Goal: Transaction & Acquisition: Purchase product/service

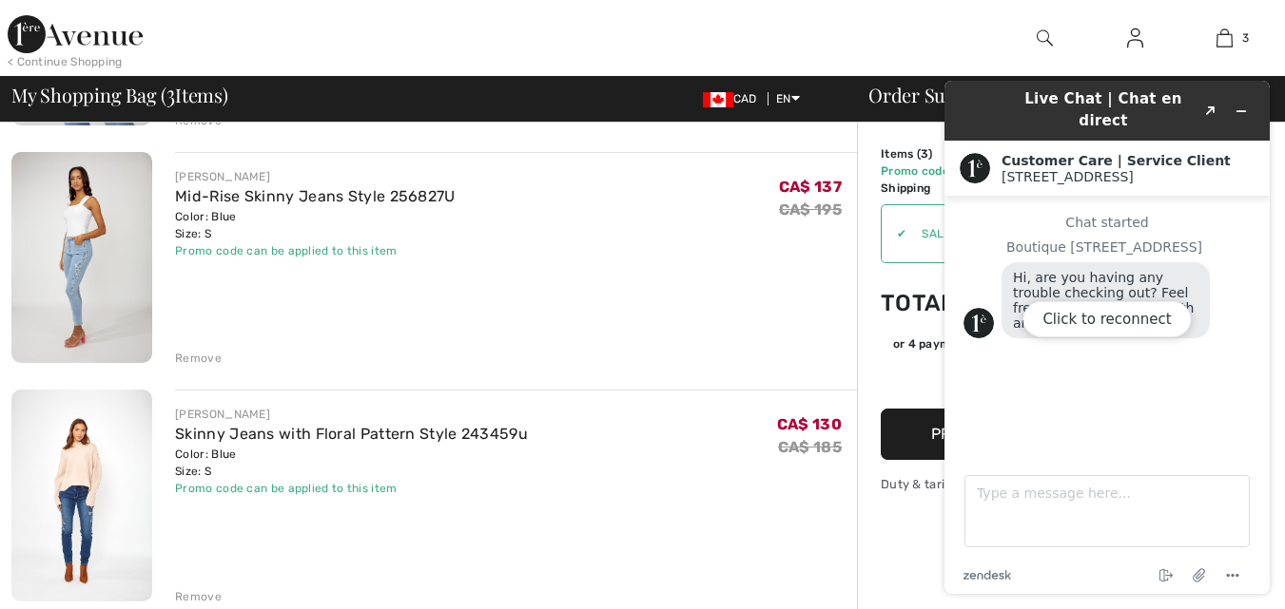
click at [747, 262] on div "[PERSON_NAME] Mid-Rise Skinny Jeans Style 256827U Color: Blue Size: S Final Sal…" at bounding box center [516, 259] width 682 height 215
click at [677, 257] on div "[PERSON_NAME] Mid-Rise Skinny Jeans Style 256827U Color: Blue Size: S Final Sal…" at bounding box center [516, 213] width 682 height 91
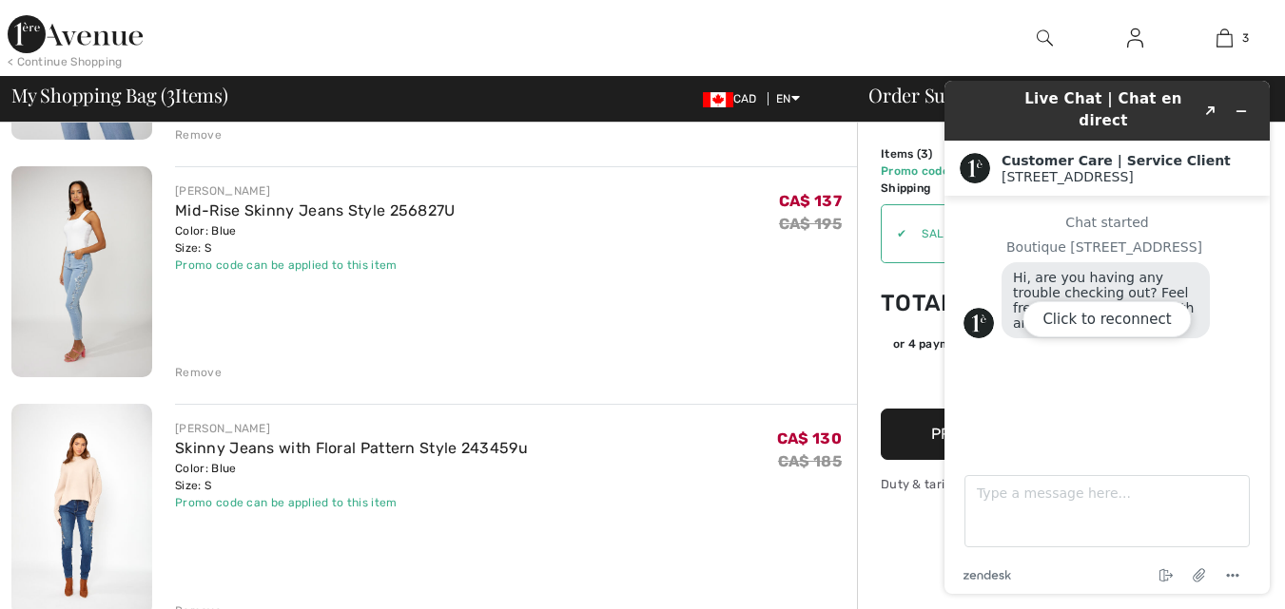
click at [1249, 103] on div "Click to reconnect" at bounding box center [1106, 337] width 325 height 513
click at [1242, 104] on div "Click to reconnect" at bounding box center [1106, 337] width 325 height 513
click at [1250, 106] on div "Click to reconnect" at bounding box center [1106, 337] width 325 height 513
click at [693, 306] on div "[PERSON_NAME] Mid-Rise Skinny Jeans Style 256827U Color: Blue Size: S Final Sal…" at bounding box center [516, 273] width 682 height 215
click at [1062, 402] on div "Click to reconnect" at bounding box center [1106, 337] width 325 height 513
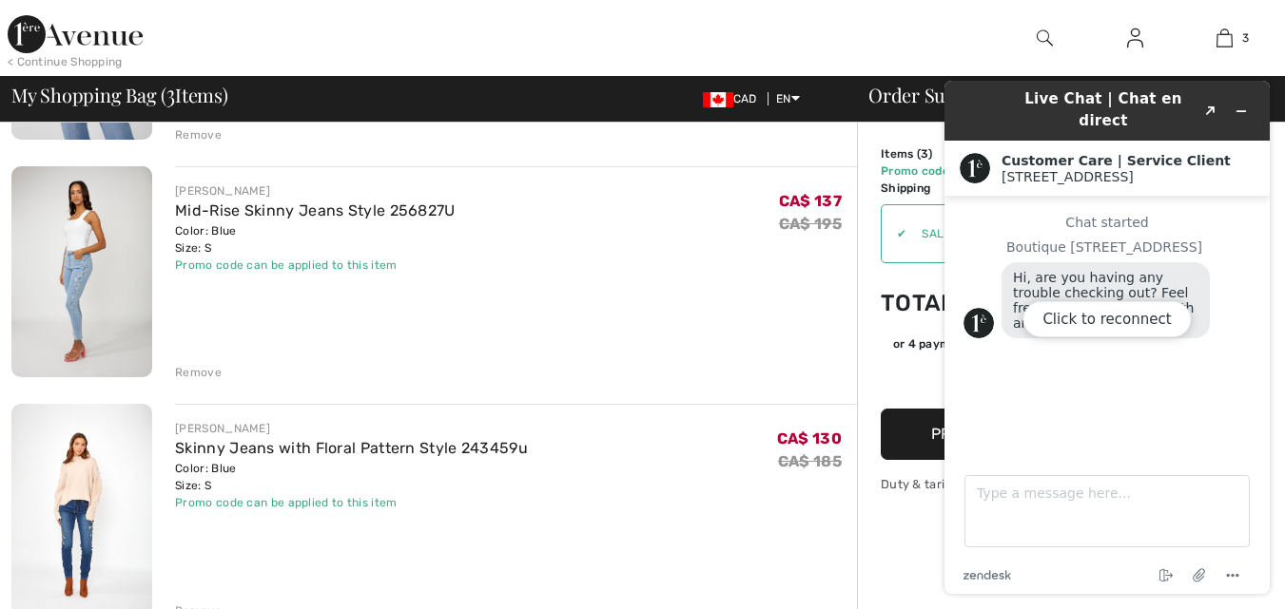
click at [1251, 103] on div "Click to reconnect" at bounding box center [1106, 337] width 325 height 513
click at [1243, 102] on div "Click to reconnect" at bounding box center [1106, 337] width 325 height 513
click at [1189, 107] on div "Click to reconnect" at bounding box center [1106, 337] width 325 height 513
click at [1212, 101] on div "Click to reconnect" at bounding box center [1106, 337] width 325 height 513
click at [909, 164] on td "Promo code" at bounding box center [931, 171] width 102 height 17
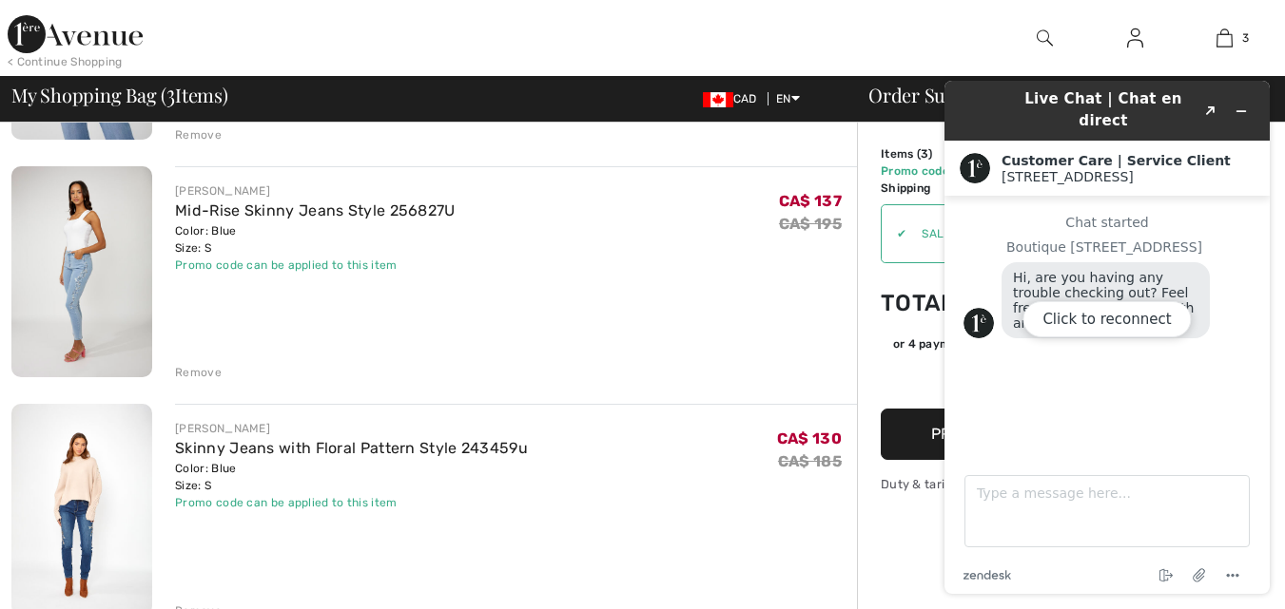
click at [749, 338] on div "[PERSON_NAME] Mid-Rise Skinny Jeans Style 256827U Color: Blue Size: S Final Sal…" at bounding box center [516, 273] width 682 height 215
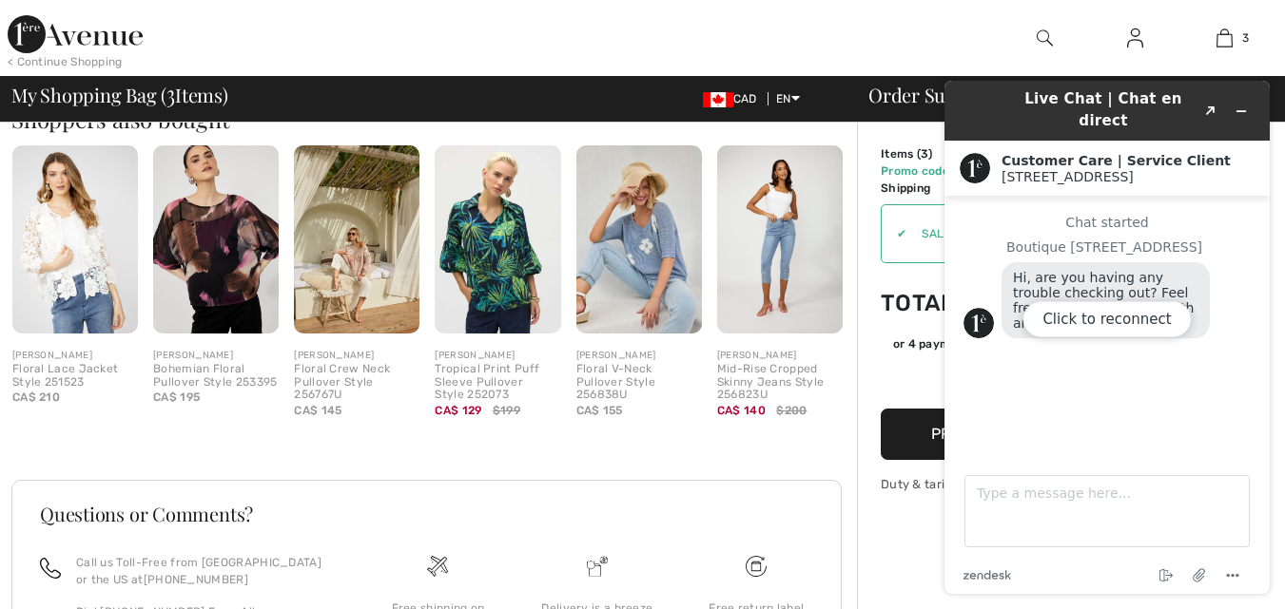
scroll to position [941, 0]
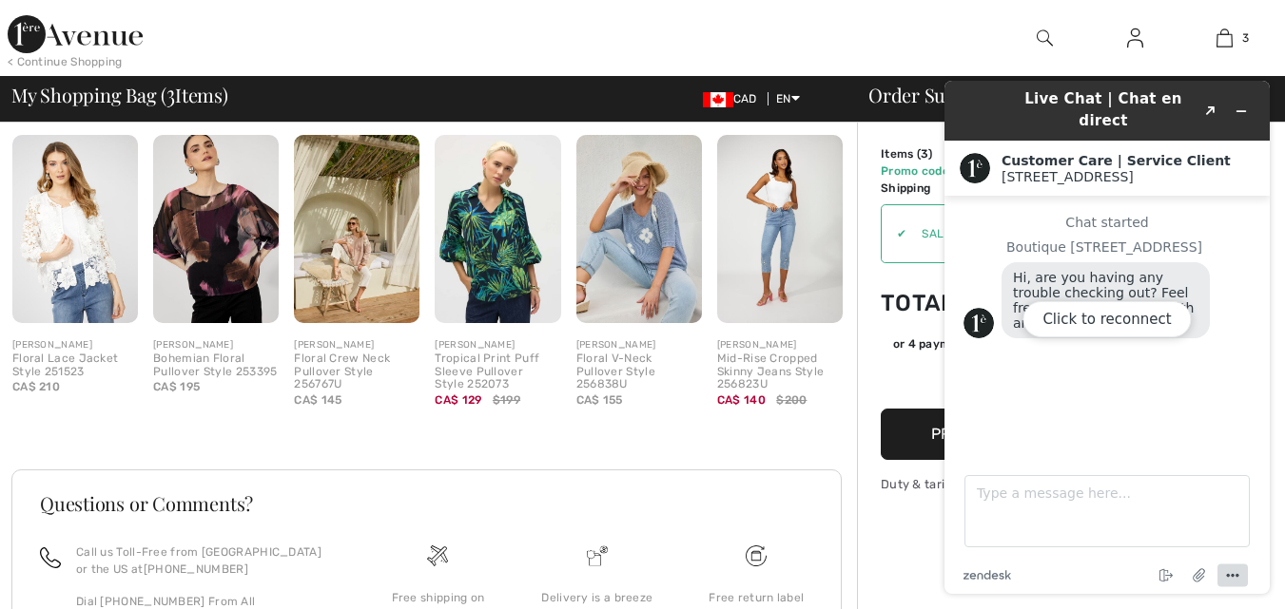
click at [1235, 575] on icon "Menu" at bounding box center [1232, 576] width 23 height 23
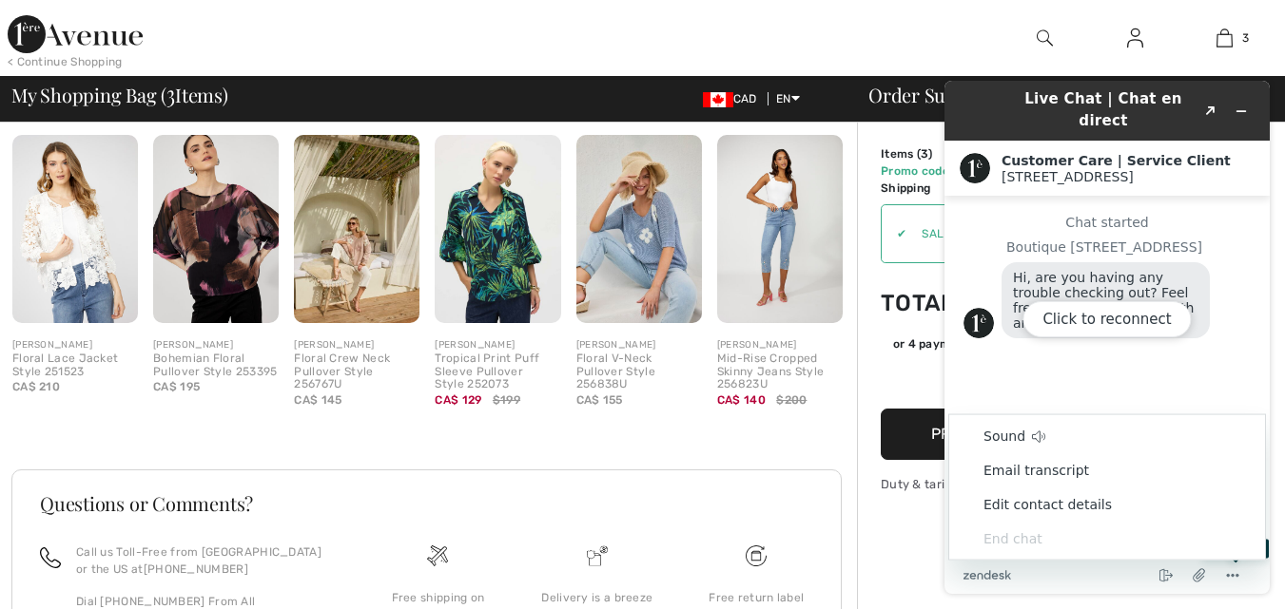
click at [762, 449] on div "Questions or Comments? Call us Toll-Free from [GEOGRAPHIC_DATA] or the US at [P…" at bounding box center [433, 613] width 845 height 378
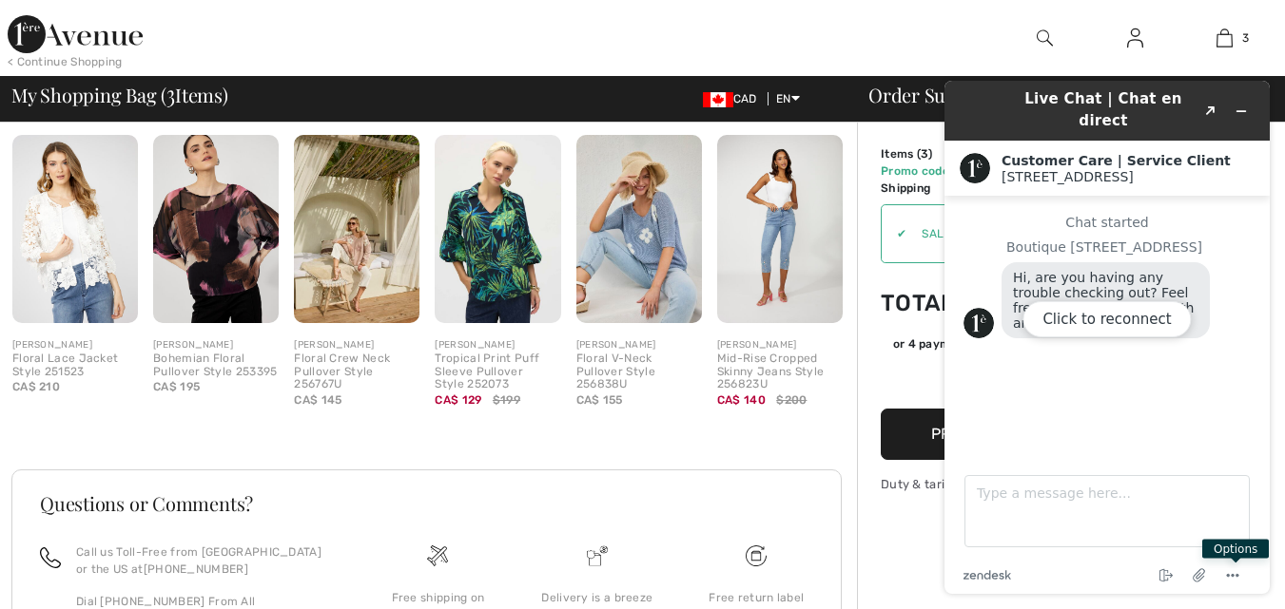
click at [1248, 113] on div "Click to reconnect" at bounding box center [1106, 337] width 325 height 513
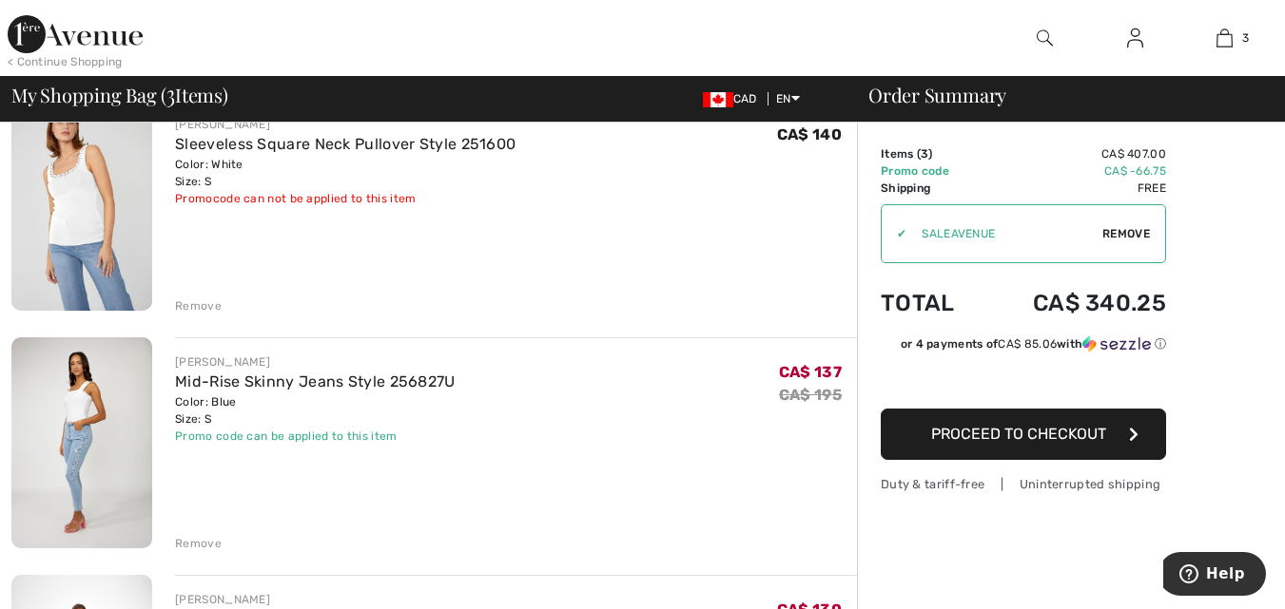
scroll to position [145, 0]
